Goal: Information Seeking & Learning: Learn about a topic

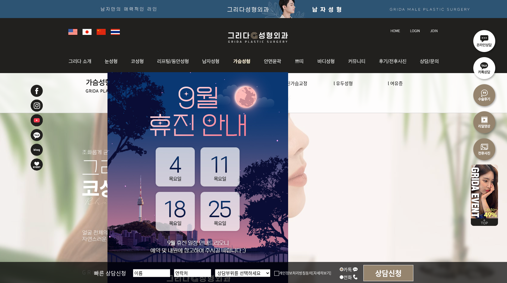
click at [243, 58] on img at bounding box center [242, 61] width 31 height 23
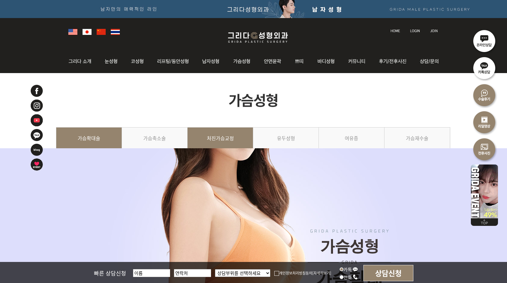
click at [229, 137] on link "처진가슴교정" at bounding box center [221, 140] width 66 height 27
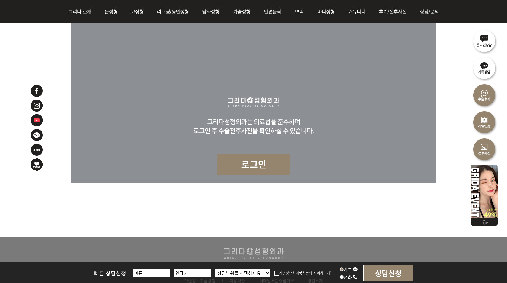
scroll to position [1622, 0]
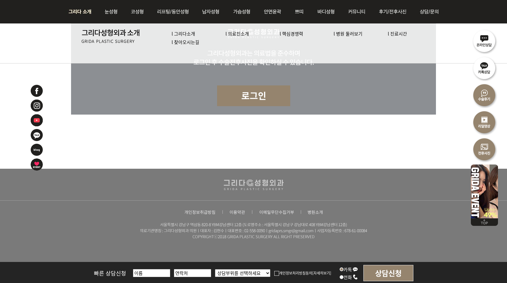
click at [239, 34] on link "l 의료진소개" at bounding box center [236, 33] width 23 height 6
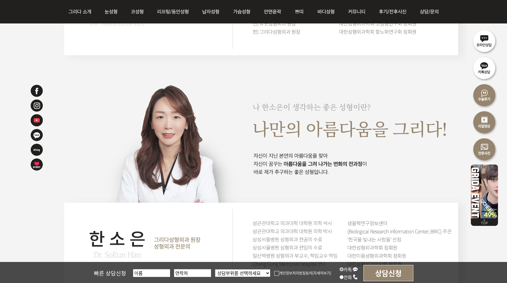
scroll to position [916, 0]
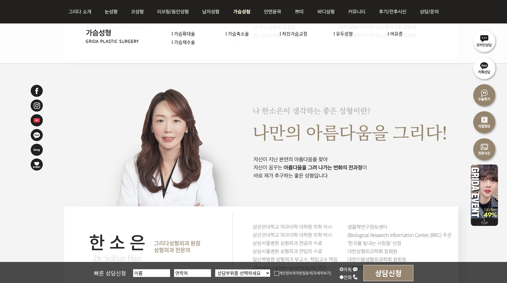
click at [189, 42] on link "l 가슴재수술" at bounding box center [183, 42] width 23 height 6
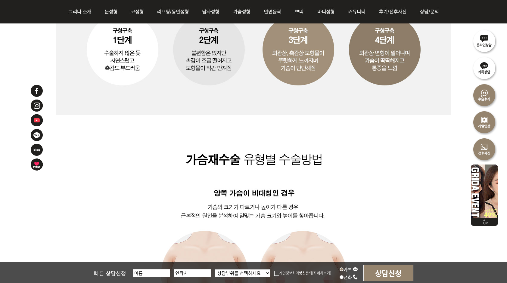
scroll to position [746, 0]
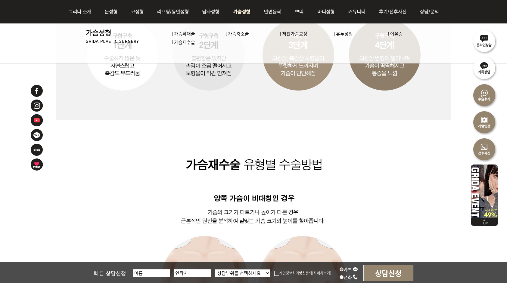
click at [291, 33] on link "l 처진가슴교정" at bounding box center [294, 33] width 28 height 6
